Goal: Task Accomplishment & Management: Manage account settings

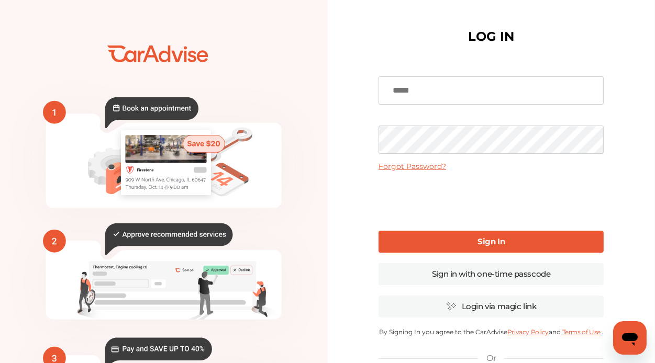
click at [436, 89] on input at bounding box center [490, 90] width 225 height 28
click at [465, 309] on link "Login via magic link" at bounding box center [490, 307] width 225 height 22
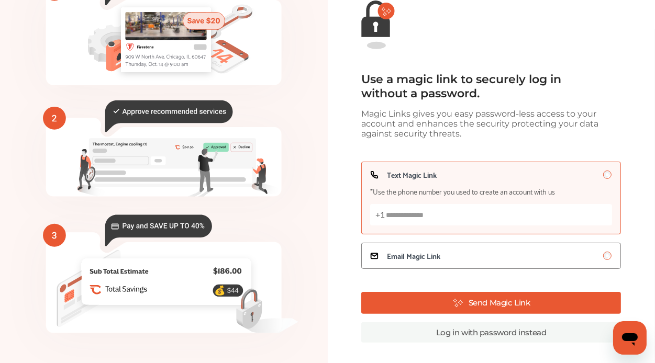
scroll to position [109, 0]
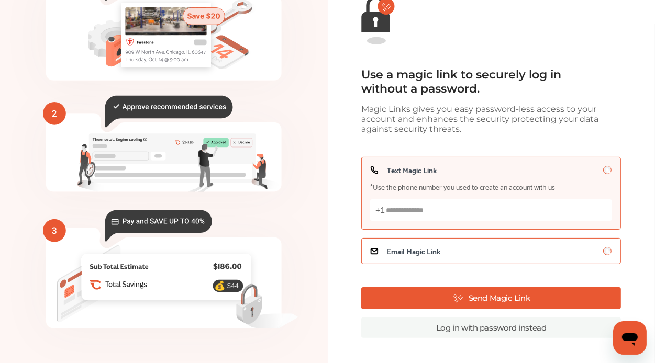
click at [423, 255] on span "Email Magic Link" at bounding box center [413, 251] width 53 height 8
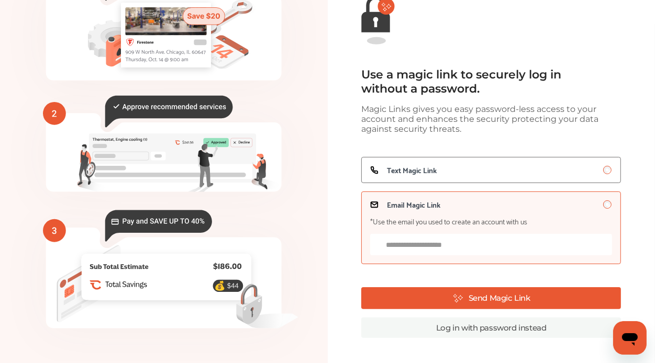
click at [431, 245] on input "Email Magic Link *Use the email you used to create an account with us" at bounding box center [491, 244] width 242 height 21
type input "**********"
click at [546, 296] on button "Send Magic Link" at bounding box center [491, 298] width 260 height 22
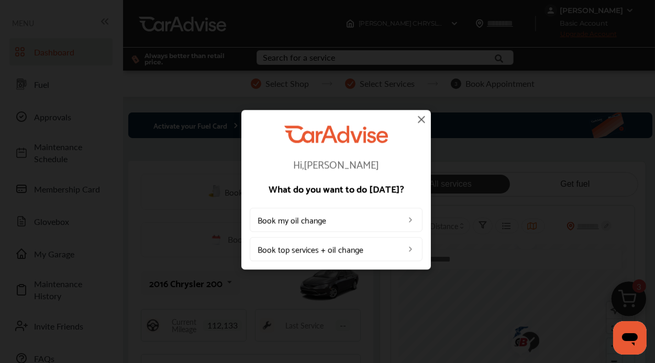
click at [421, 117] on img at bounding box center [421, 119] width 13 height 13
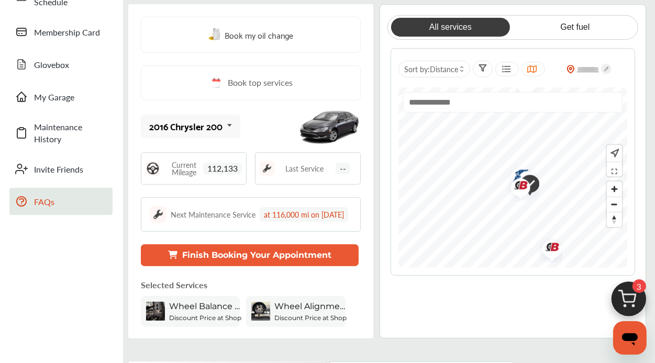
scroll to position [105, 0]
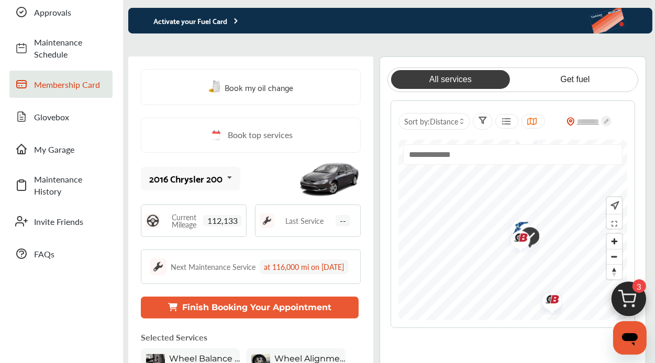
click at [59, 86] on span "Membership Card" at bounding box center [70, 84] width 73 height 12
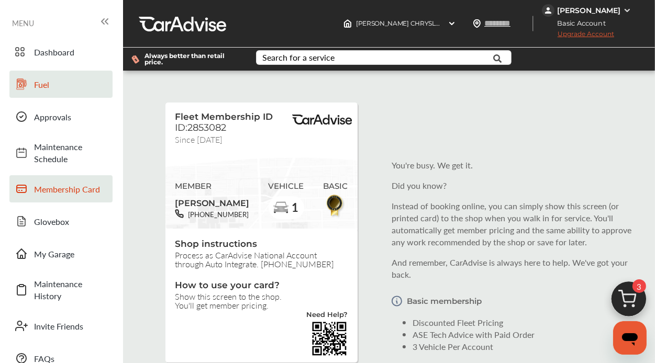
click at [43, 86] on span "Fuel" at bounding box center [70, 84] width 73 height 12
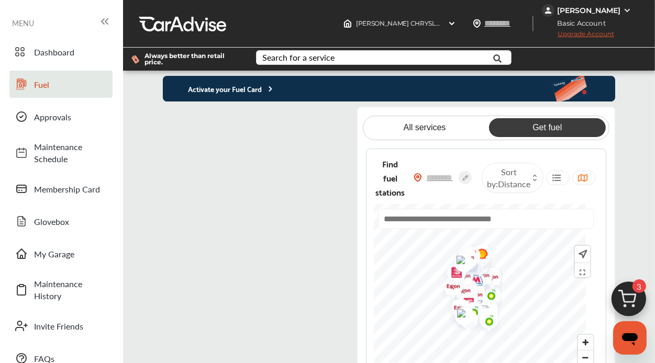
click at [299, 120] on flutter-view at bounding box center [258, 255] width 190 height 296
click at [242, 87] on p "Activate your Fuel Card" at bounding box center [219, 89] width 112 height 12
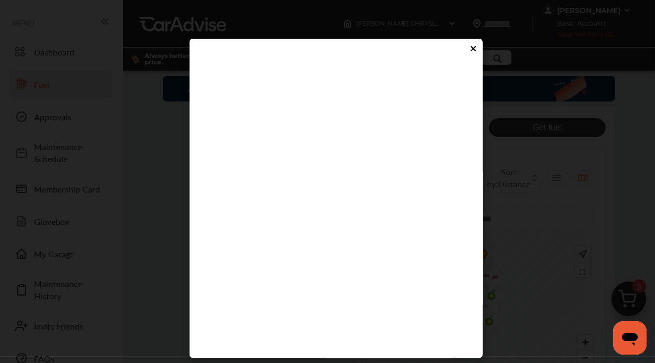
click at [247, 261] on flutter-view at bounding box center [332, 223] width 264 height 314
type input "****"
click at [329, 292] on flutter-view at bounding box center [332, 223] width 264 height 314
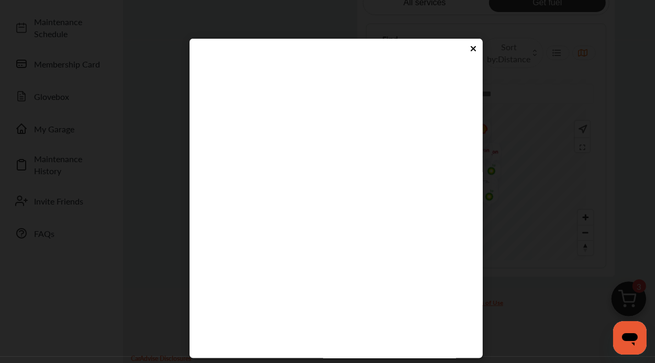
scroll to position [116, 0]
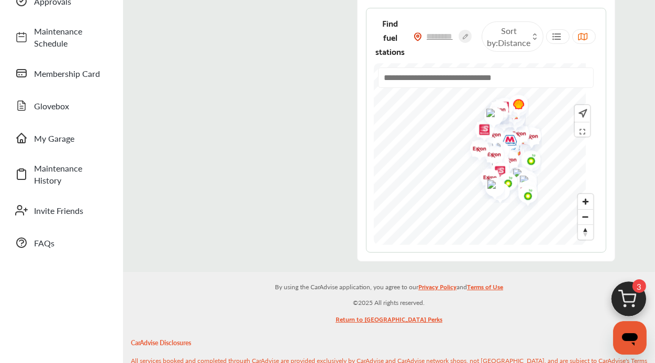
click at [444, 82] on input "text" at bounding box center [486, 77] width 216 height 20
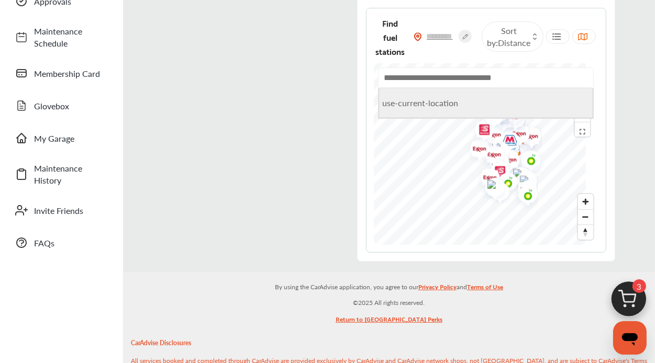
click at [431, 102] on li "use-current-location" at bounding box center [485, 103] width 213 height 30
type input "**********"
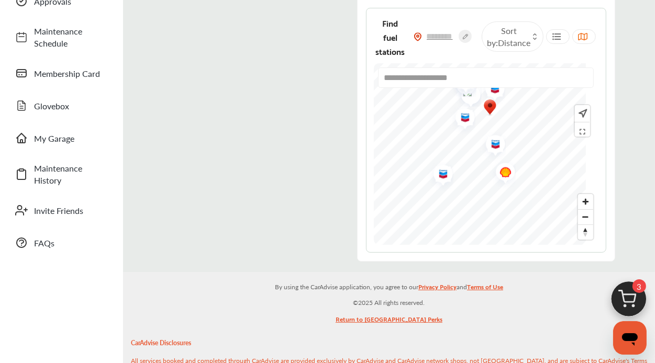
click at [515, 172] on img "Map marker" at bounding box center [502, 173] width 28 height 33
click at [304, 179] on flutter-view at bounding box center [258, 113] width 190 height 296
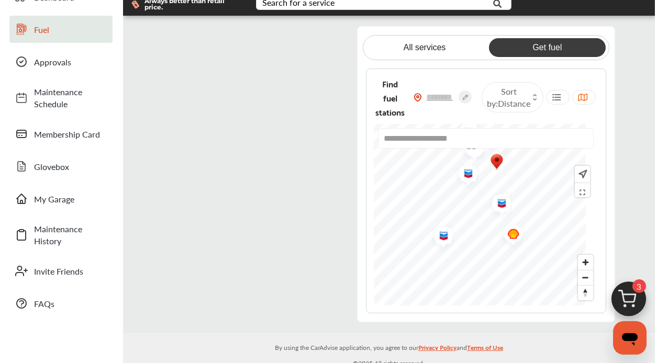
scroll to position [0, 0]
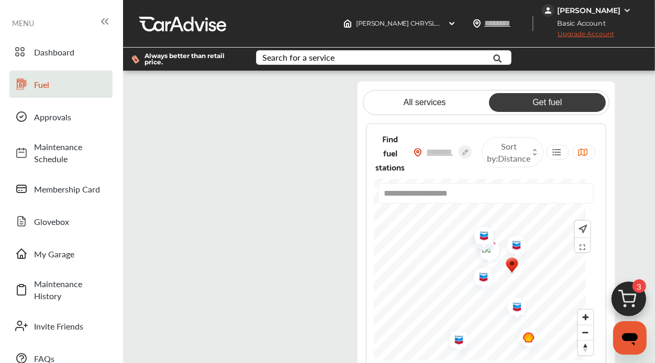
click at [623, 10] on img at bounding box center [627, 10] width 8 height 8
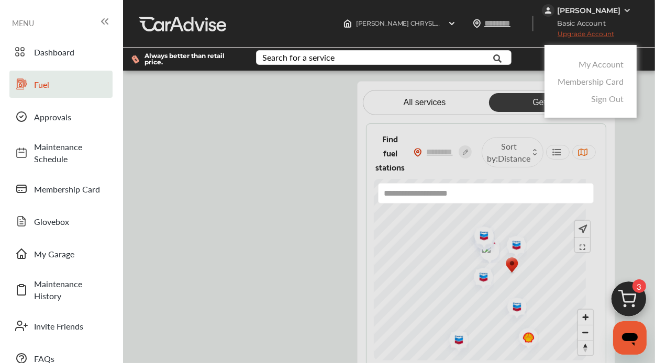
click at [608, 63] on link "My Account" at bounding box center [600, 64] width 45 height 12
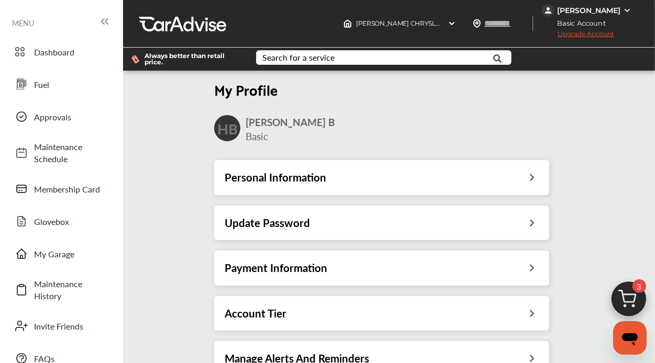
click at [509, 218] on div "Update Password" at bounding box center [381, 223] width 314 height 14
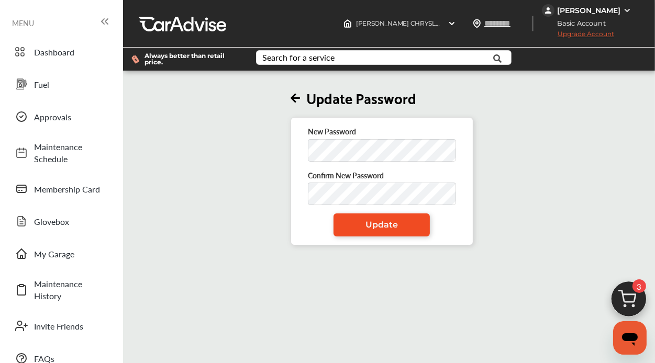
click at [381, 230] on link "Update" at bounding box center [381, 224] width 96 height 23
click at [623, 8] on img at bounding box center [627, 10] width 8 height 8
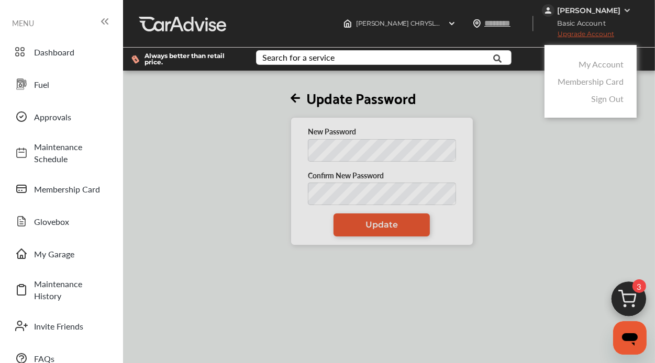
click at [613, 100] on link "Sign Out" at bounding box center [607, 99] width 32 height 12
